Goal: Information Seeking & Learning: Check status

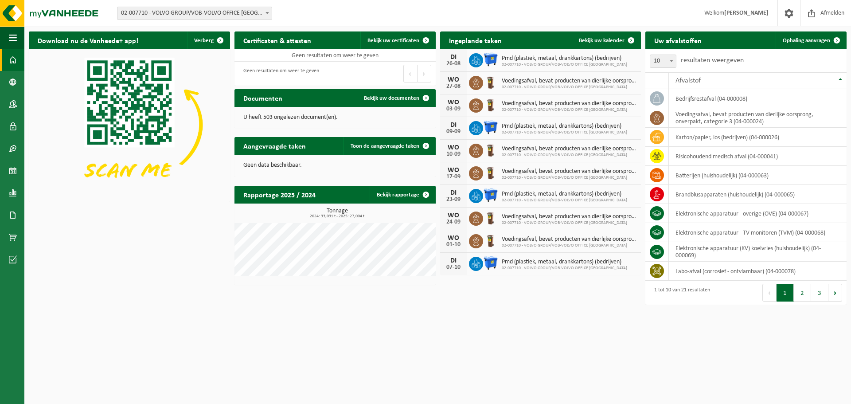
click at [270, 15] on span at bounding box center [267, 13] width 9 height 12
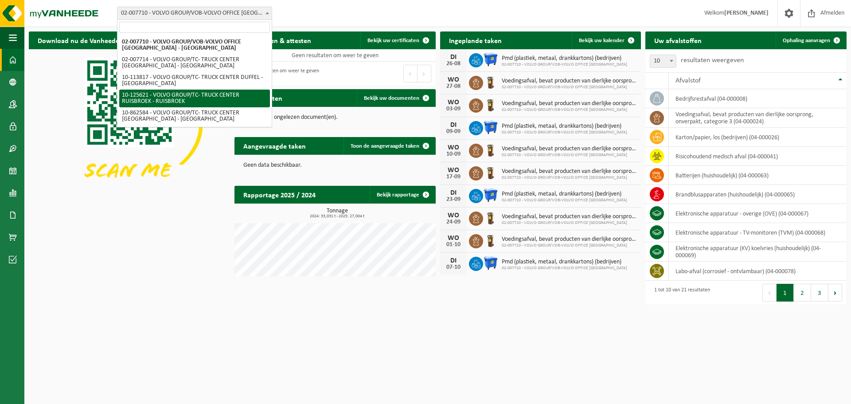
select select "3014"
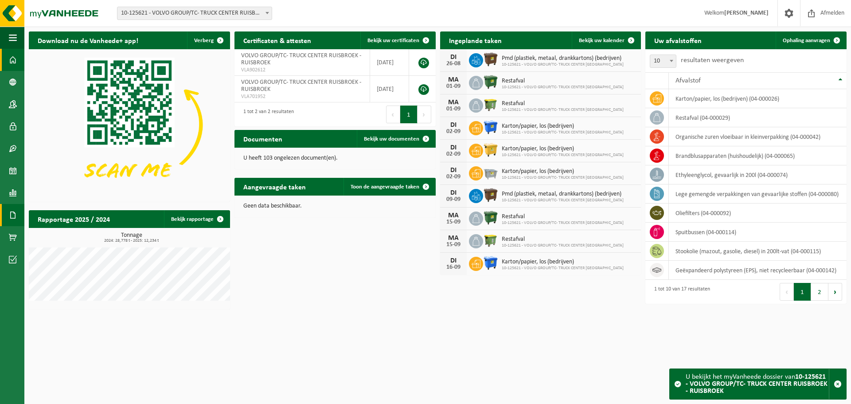
click at [13, 215] on span at bounding box center [13, 215] width 8 height 22
click at [63, 215] on span "Facturen" at bounding box center [62, 215] width 23 height 17
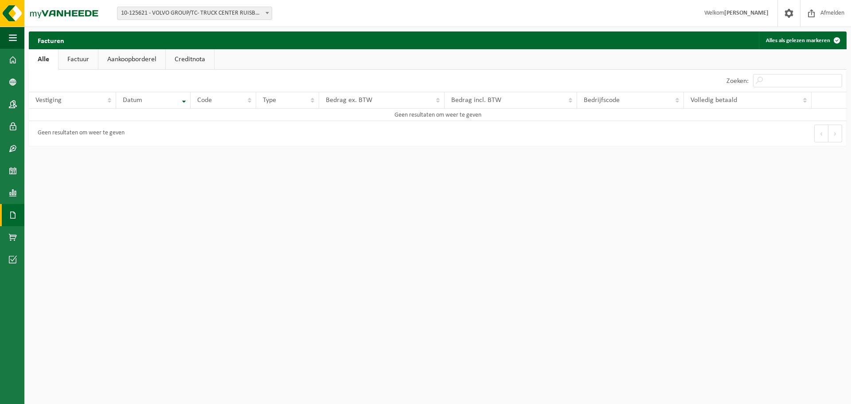
click at [83, 58] on link "Factuur" at bounding box center [78, 59] width 39 height 20
click at [125, 58] on link "Aankoopborderel" at bounding box center [132, 59] width 67 height 20
click at [173, 59] on link "Creditnota" at bounding box center [194, 59] width 48 height 20
click at [46, 56] on link "Alle" at bounding box center [43, 59] width 29 height 20
click at [17, 236] on link "Product Shop" at bounding box center [12, 237] width 24 height 22
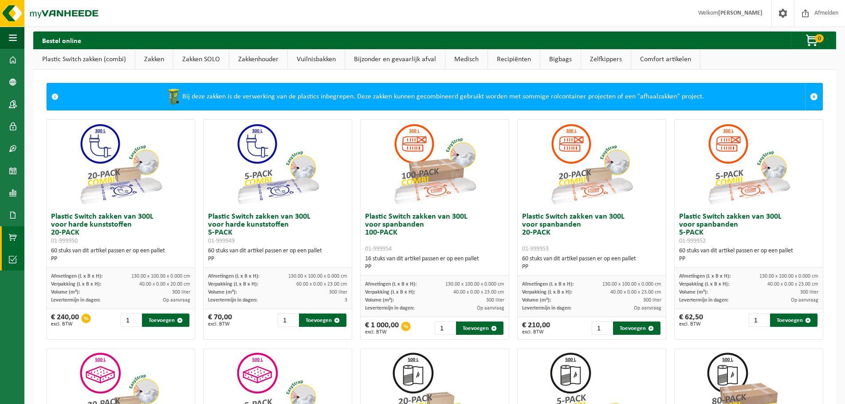
click at [12, 258] on span at bounding box center [13, 259] width 8 height 22
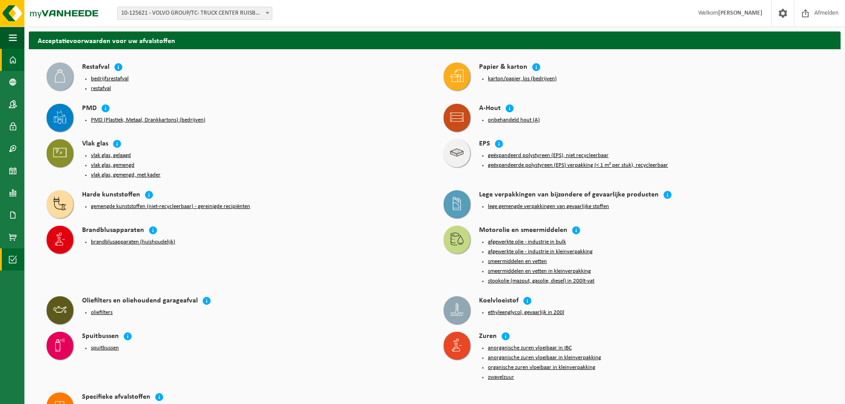
click at [15, 62] on span at bounding box center [13, 60] width 8 height 22
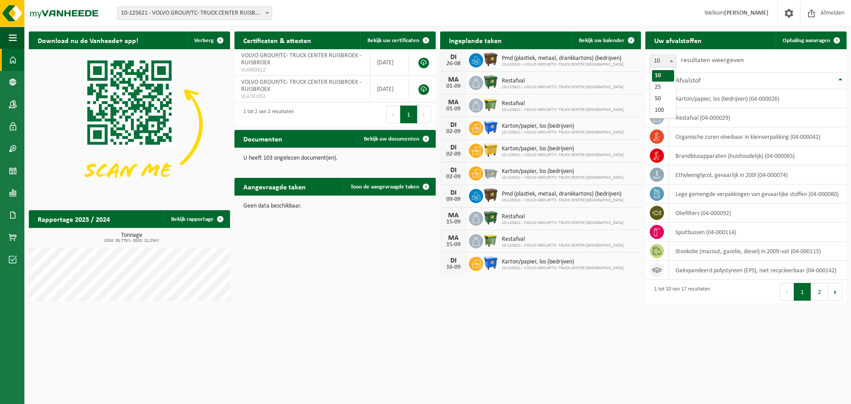
click at [673, 62] on b at bounding box center [672, 61] width 4 height 2
select select "25"
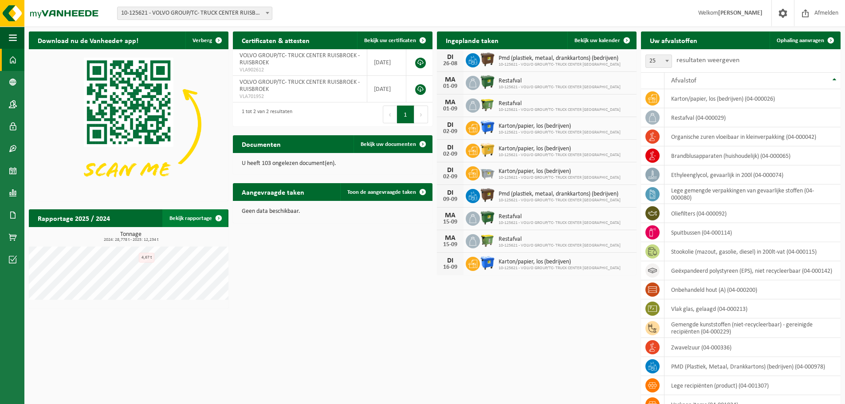
click at [222, 218] on span at bounding box center [219, 218] width 18 height 18
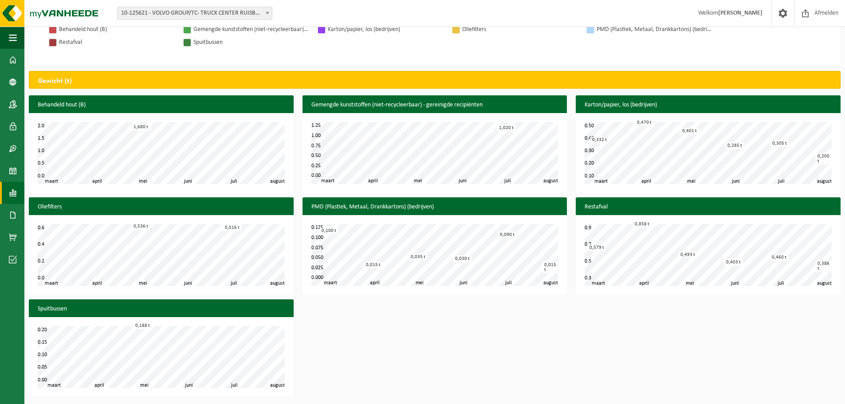
scroll to position [317, 0]
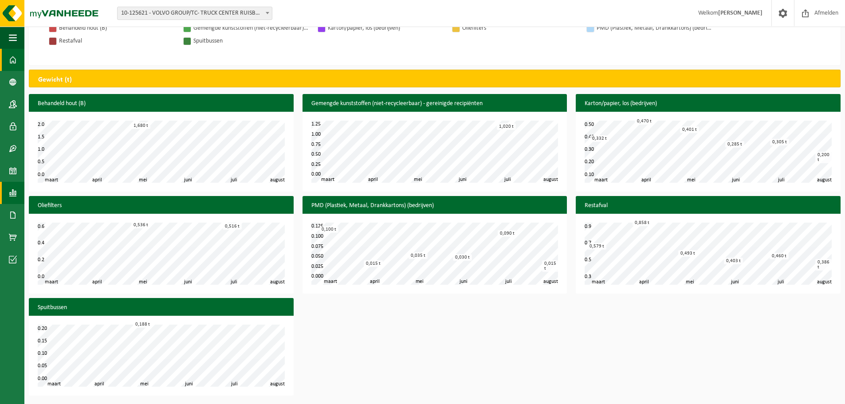
click at [18, 60] on link "Dashboard" at bounding box center [12, 60] width 24 height 22
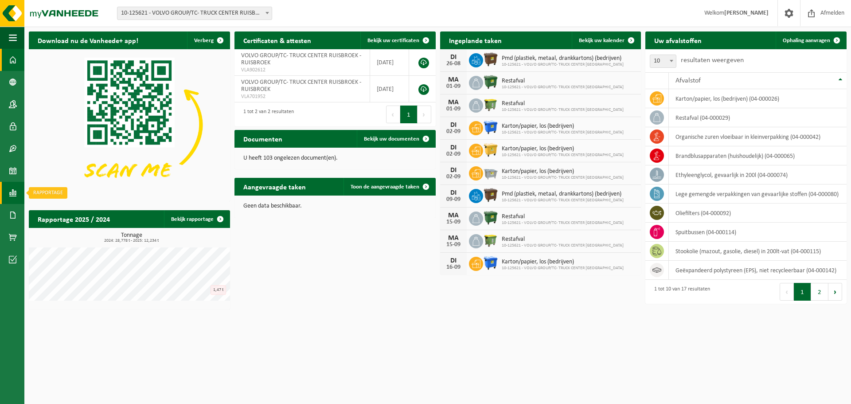
click at [15, 193] on span at bounding box center [13, 193] width 8 height 22
click at [71, 215] on span "In lijstvorm" at bounding box center [66, 211] width 31 height 17
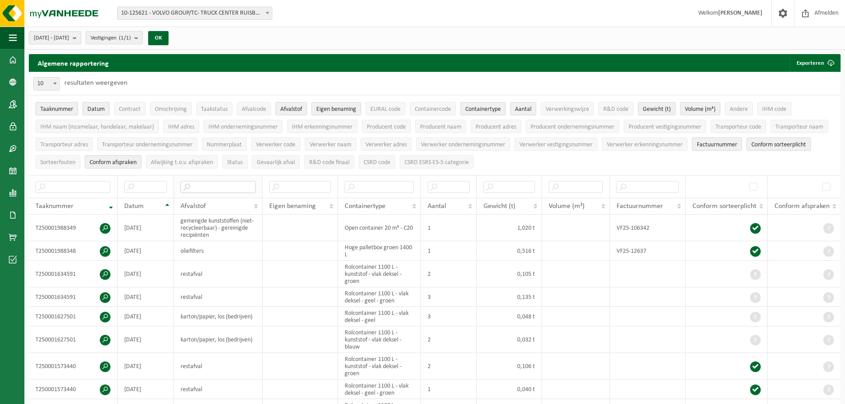
click at [217, 185] on input "text" at bounding box center [217, 187] width 75 height 12
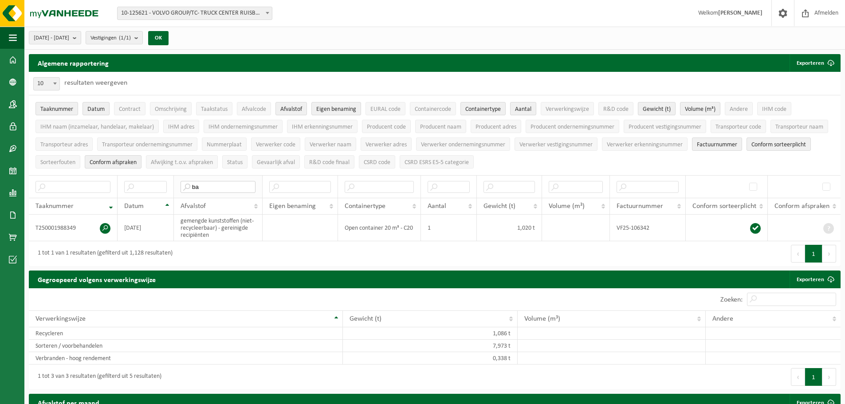
type input "b"
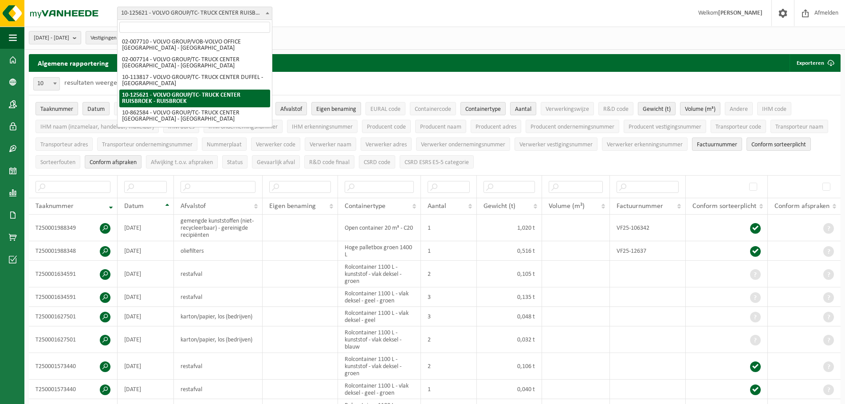
click at [268, 12] on span at bounding box center [267, 13] width 9 height 12
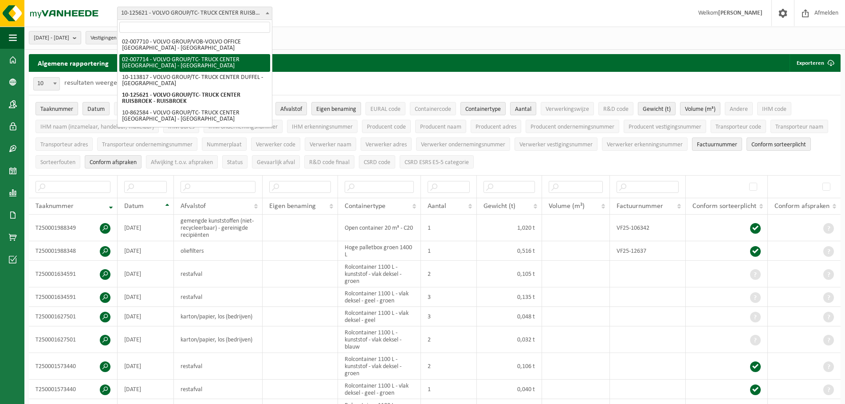
select select "1051"
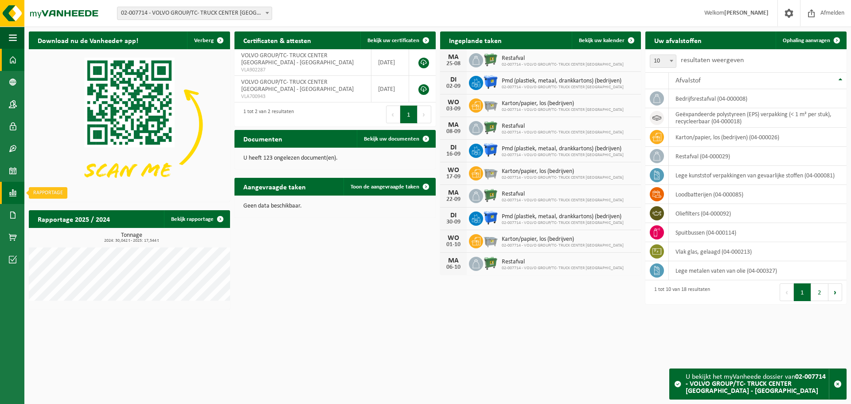
click at [16, 193] on span at bounding box center [13, 193] width 8 height 22
click at [59, 214] on span "In lijstvorm" at bounding box center [66, 211] width 31 height 17
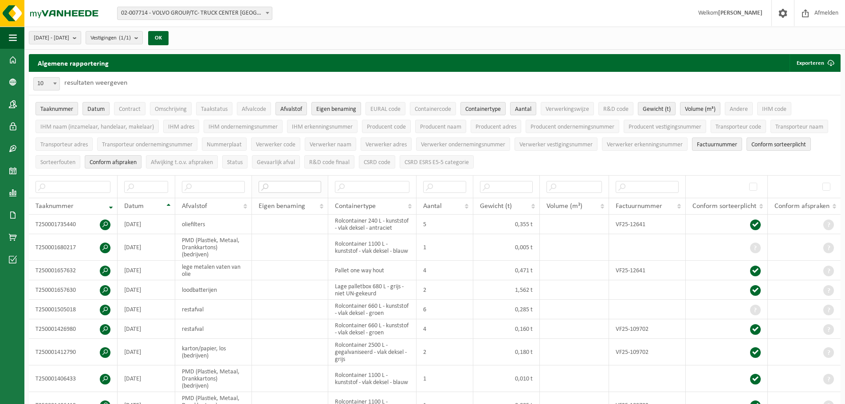
click at [281, 185] on input "text" at bounding box center [289, 187] width 63 height 12
click at [199, 184] on input "text" at bounding box center [213, 187] width 63 height 12
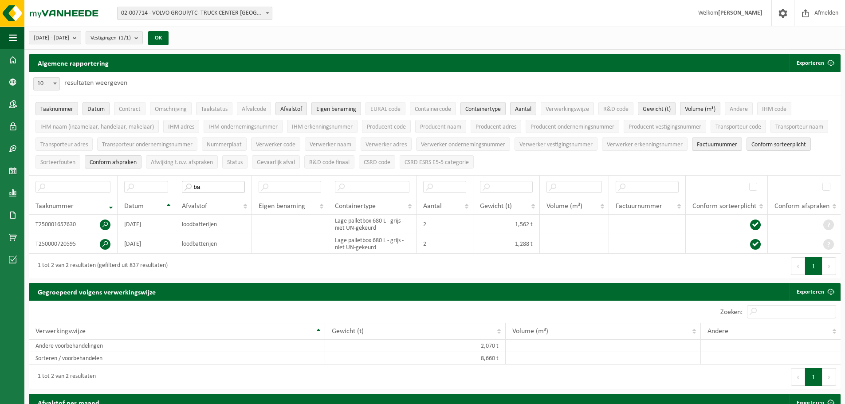
type input "ba"
click at [265, 11] on span at bounding box center [267, 13] width 9 height 12
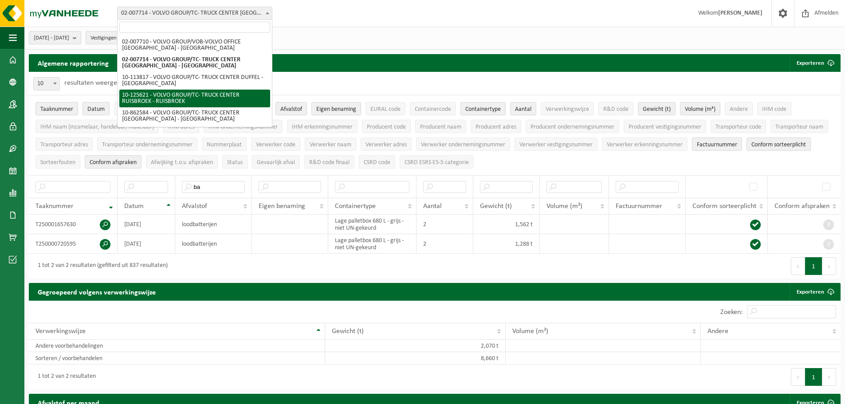
select select "3014"
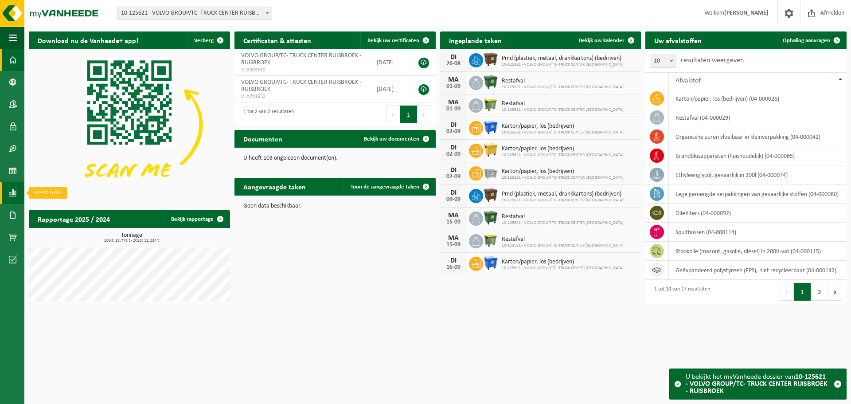
click at [16, 195] on span at bounding box center [13, 193] width 8 height 22
click at [72, 213] on span "In lijstvorm" at bounding box center [66, 211] width 31 height 17
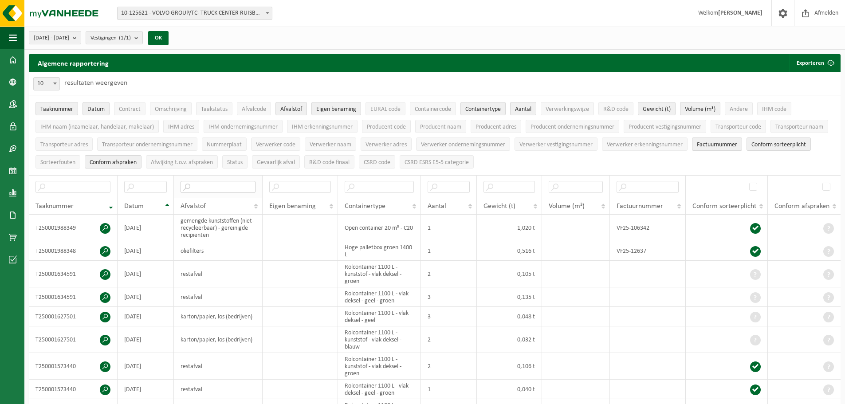
click at [216, 185] on input "text" at bounding box center [217, 187] width 75 height 12
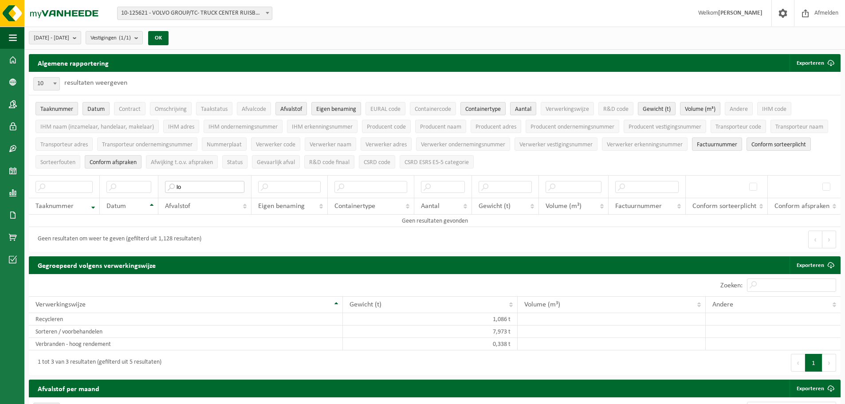
type input "l"
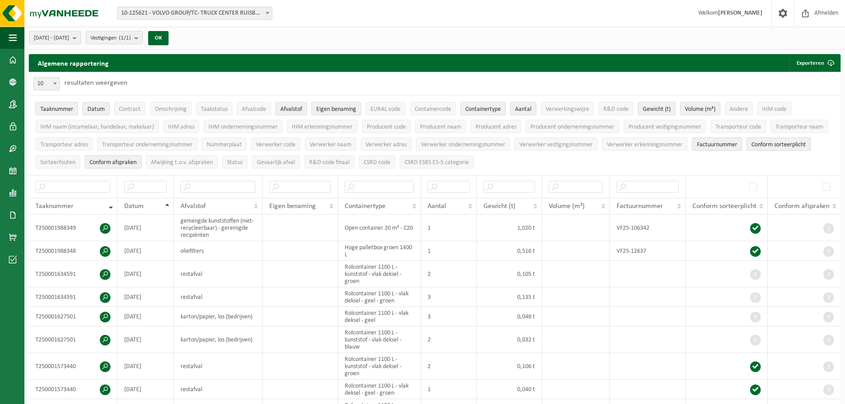
click at [267, 12] on b at bounding box center [268, 13] width 4 height 2
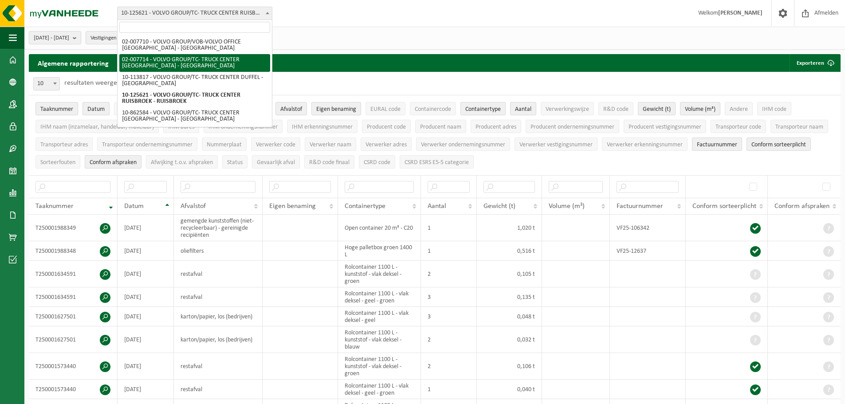
scroll to position [35, 0]
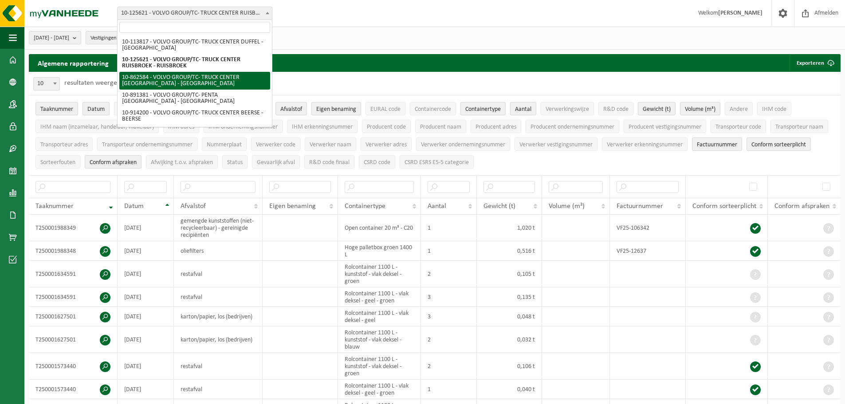
select select "101116"
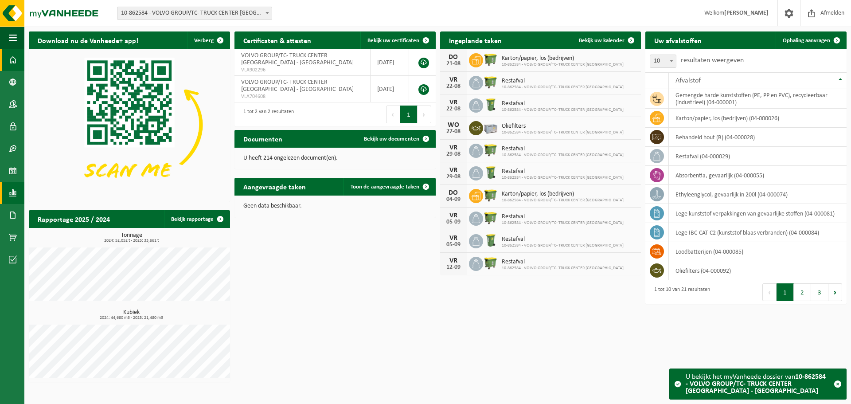
click at [12, 192] on span at bounding box center [13, 193] width 8 height 22
click at [73, 214] on span "In lijstvorm" at bounding box center [66, 211] width 31 height 17
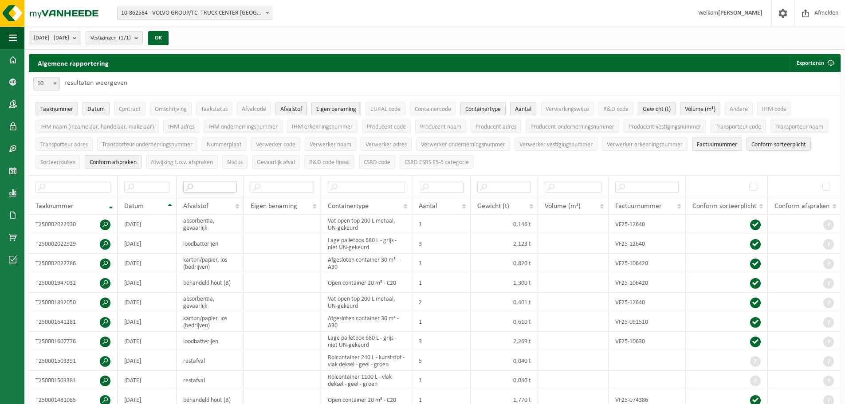
click at [199, 184] on input "text" at bounding box center [210, 187] width 54 height 12
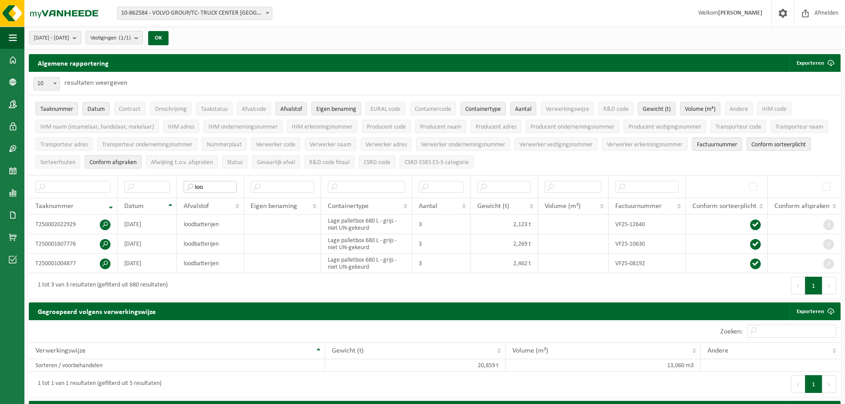
type input "loo"
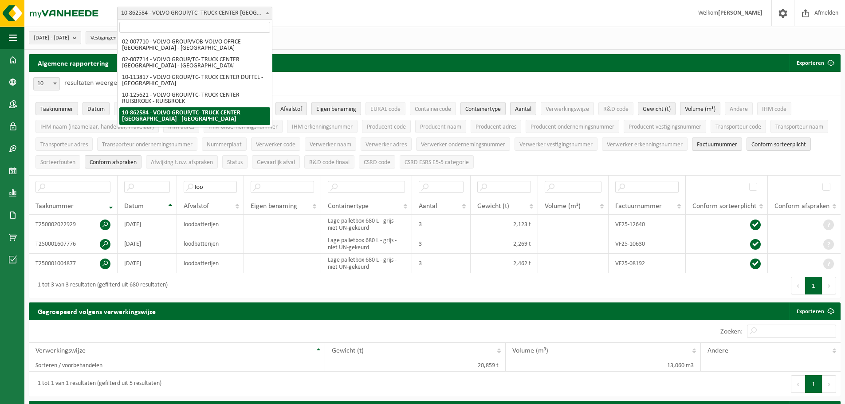
click at [267, 14] on b at bounding box center [268, 13] width 4 height 2
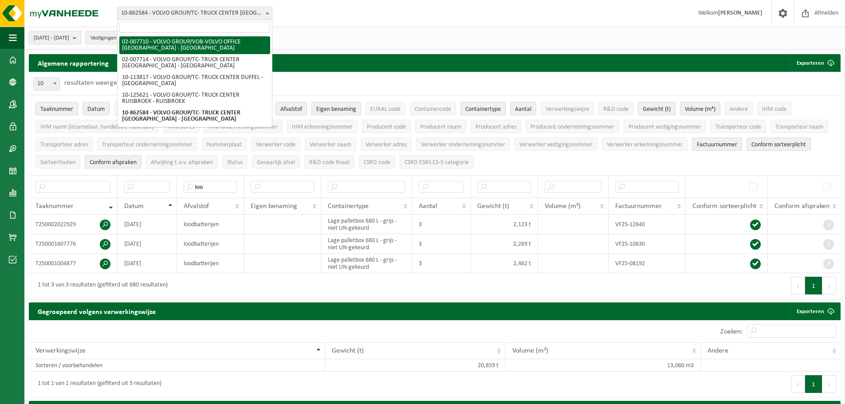
scroll to position [35, 0]
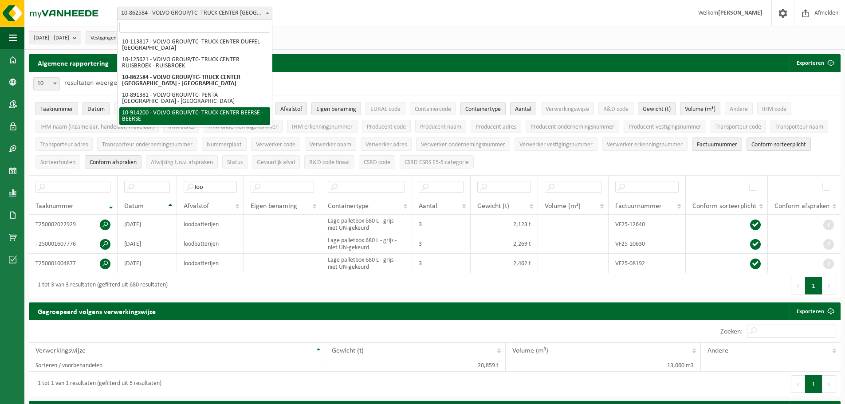
select select "126446"
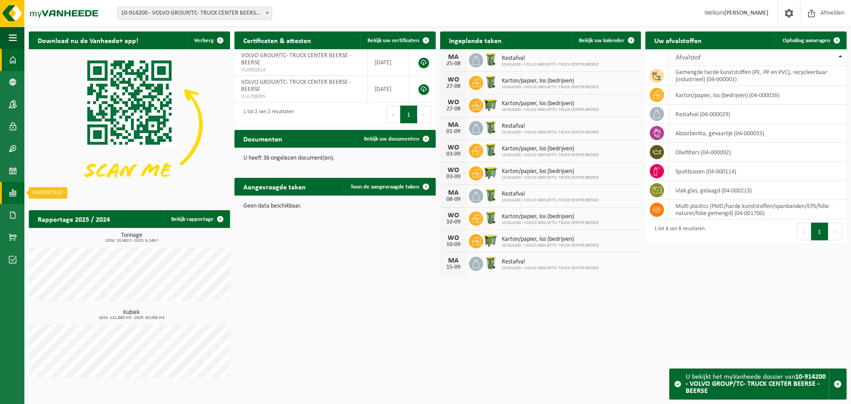
click at [14, 196] on span at bounding box center [13, 193] width 8 height 22
click at [64, 211] on span "In lijstvorm" at bounding box center [66, 211] width 31 height 17
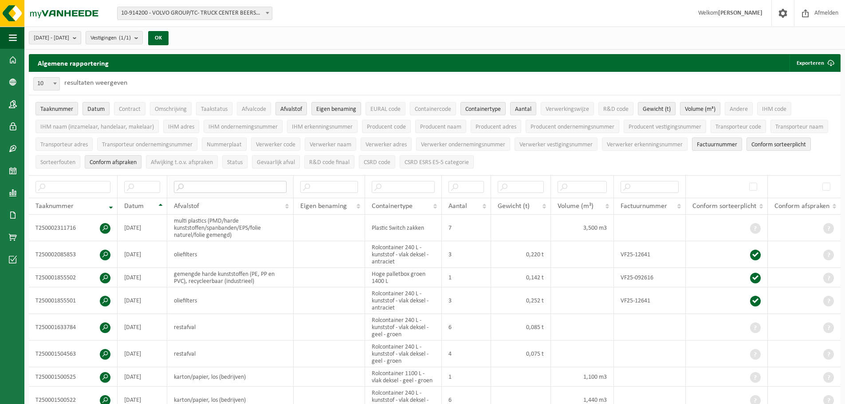
click at [241, 188] on input "text" at bounding box center [230, 187] width 112 height 12
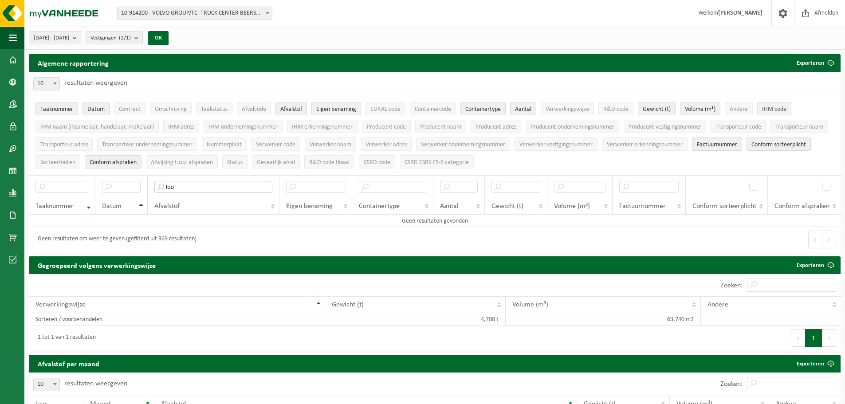
type input "loo"
